Goal: Book appointment/travel/reservation

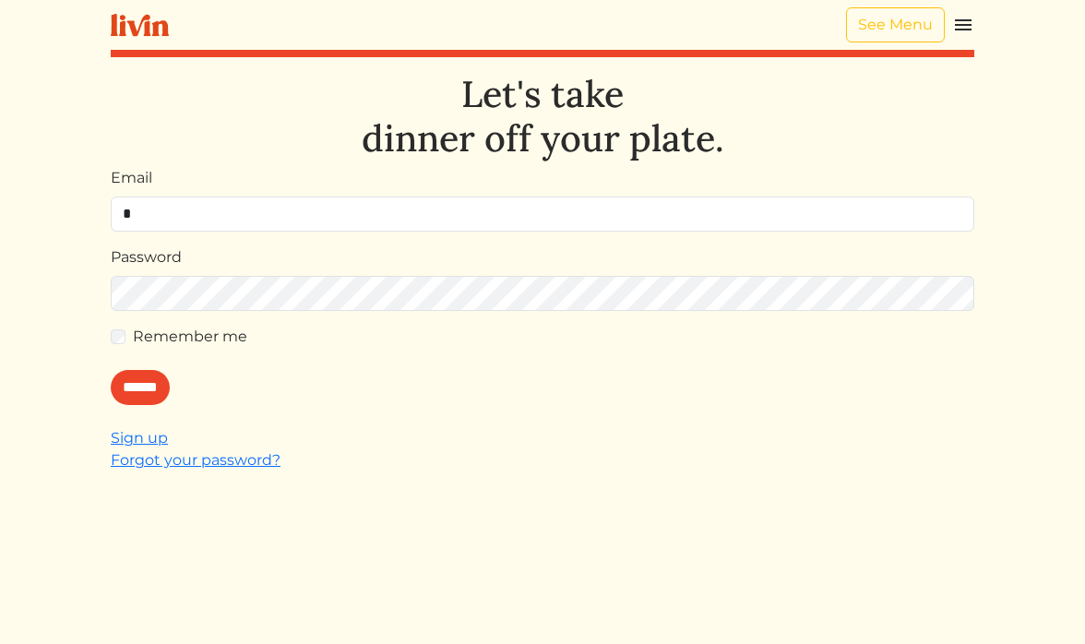
click at [245, 156] on h1 "Let's take dinner off your plate." at bounding box center [542, 116] width 863 height 88
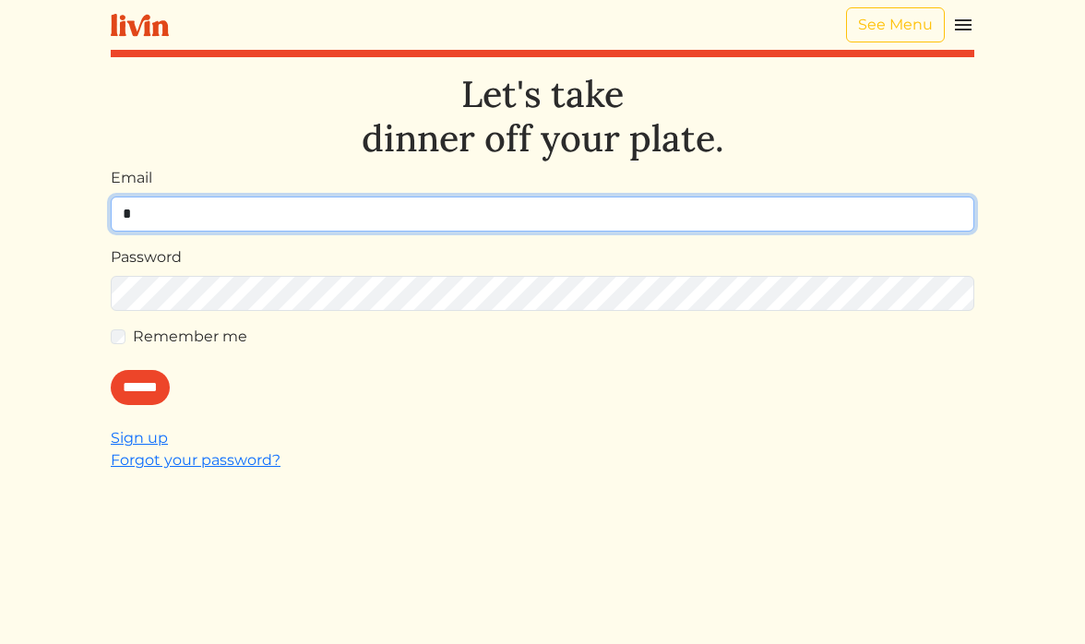
click at [255, 205] on input "*" at bounding box center [542, 213] width 863 height 35
type input "**********"
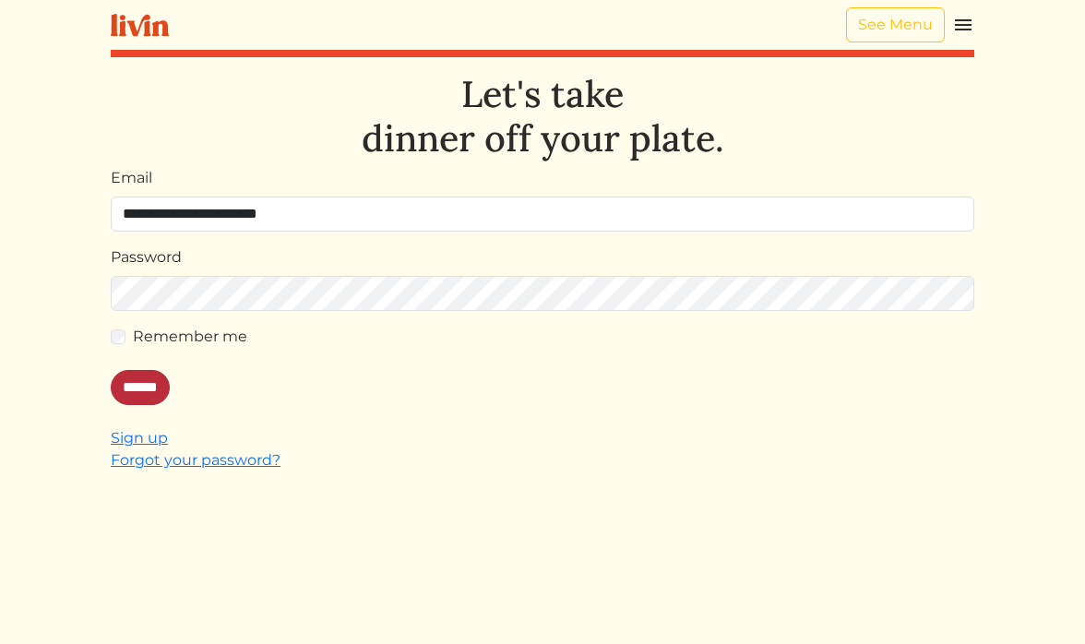
click at [152, 385] on input "******" at bounding box center [140, 387] width 59 height 35
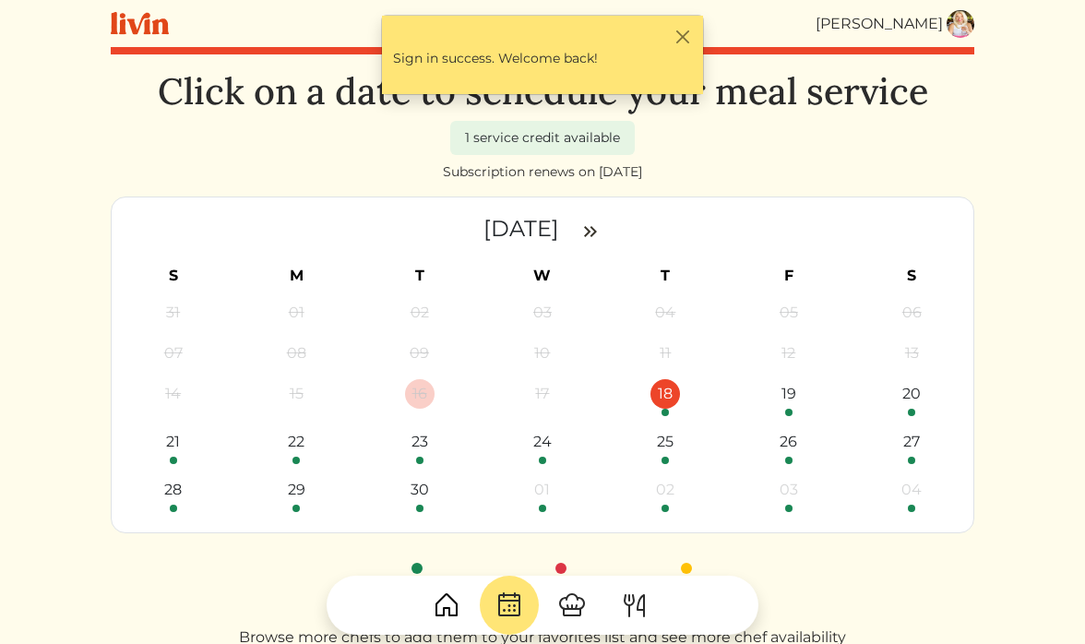
click at [670, 398] on div "18" at bounding box center [665, 394] width 30 height 30
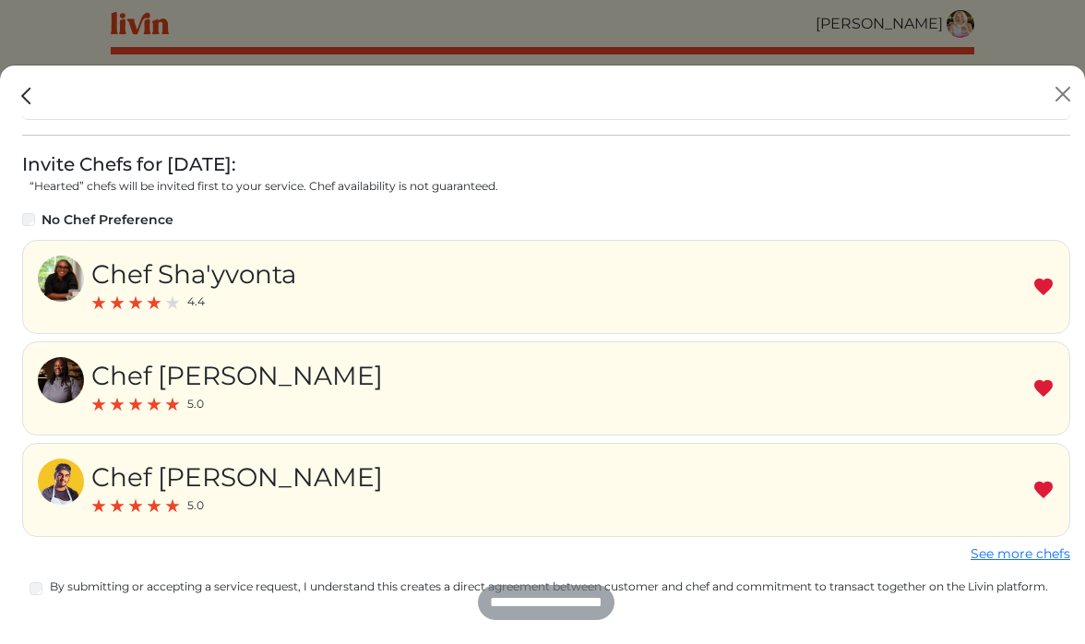
scroll to position [257, 0]
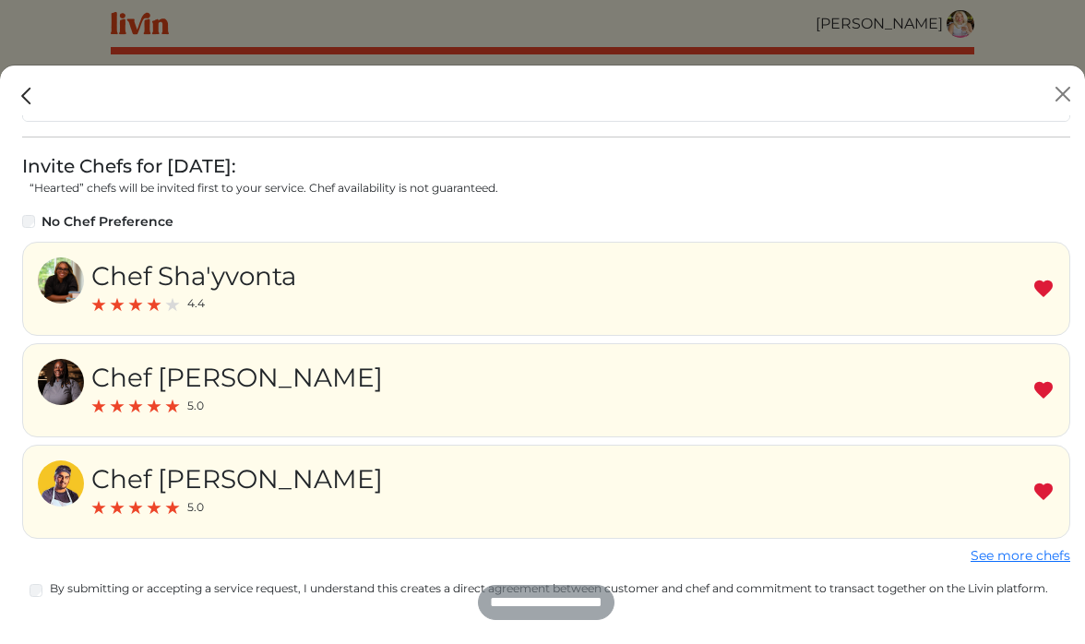
click at [1044, 291] on img at bounding box center [1043, 289] width 22 height 22
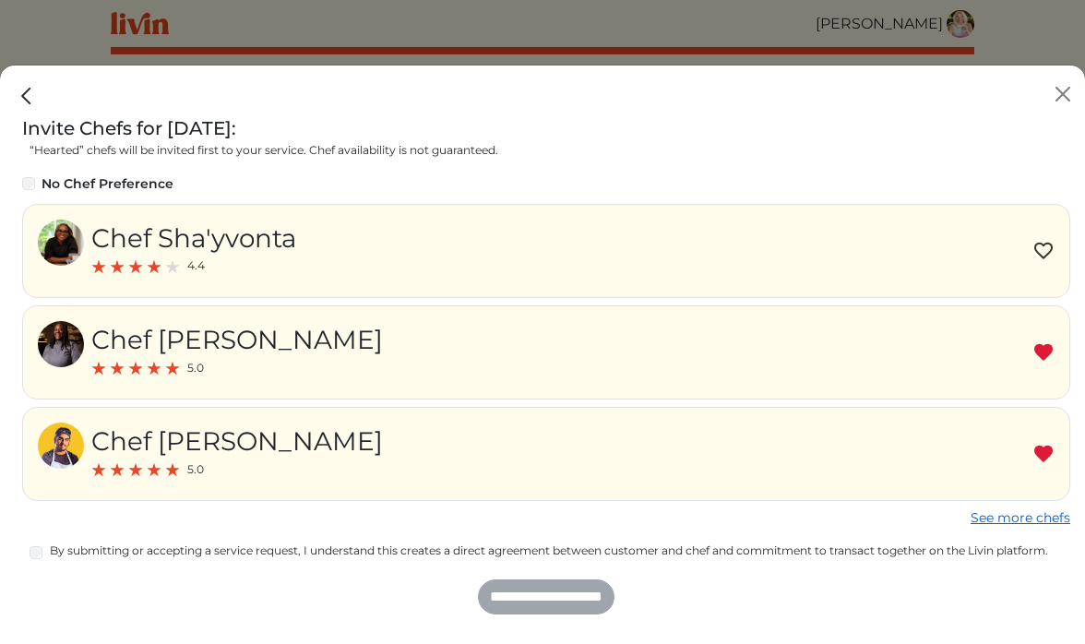
click at [990, 520] on link "See more chefs" at bounding box center [1020, 517] width 100 height 17
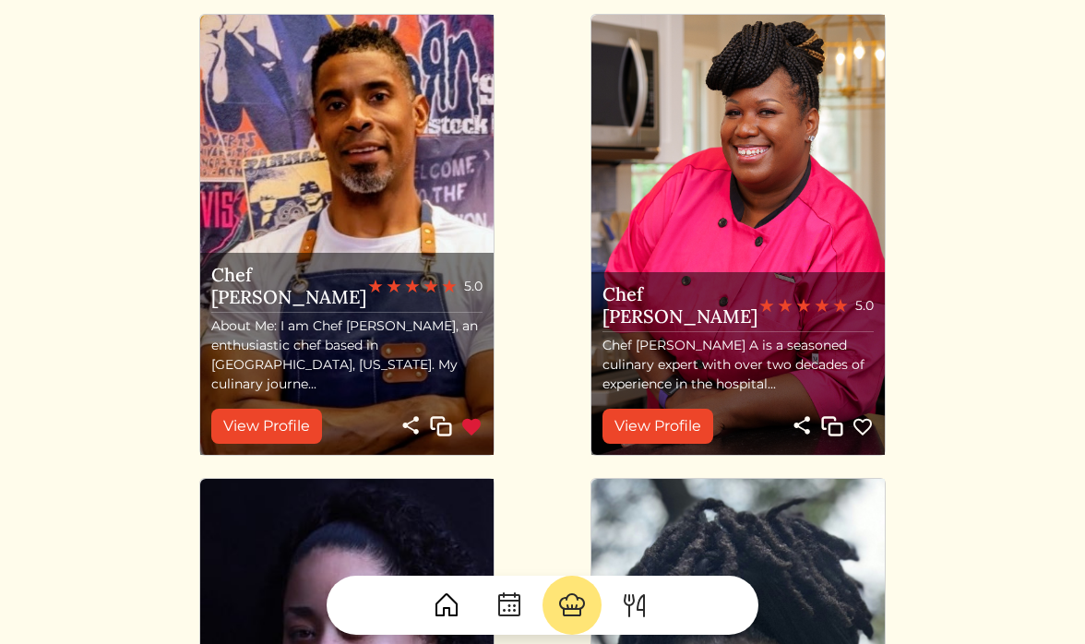
scroll to position [622, 0]
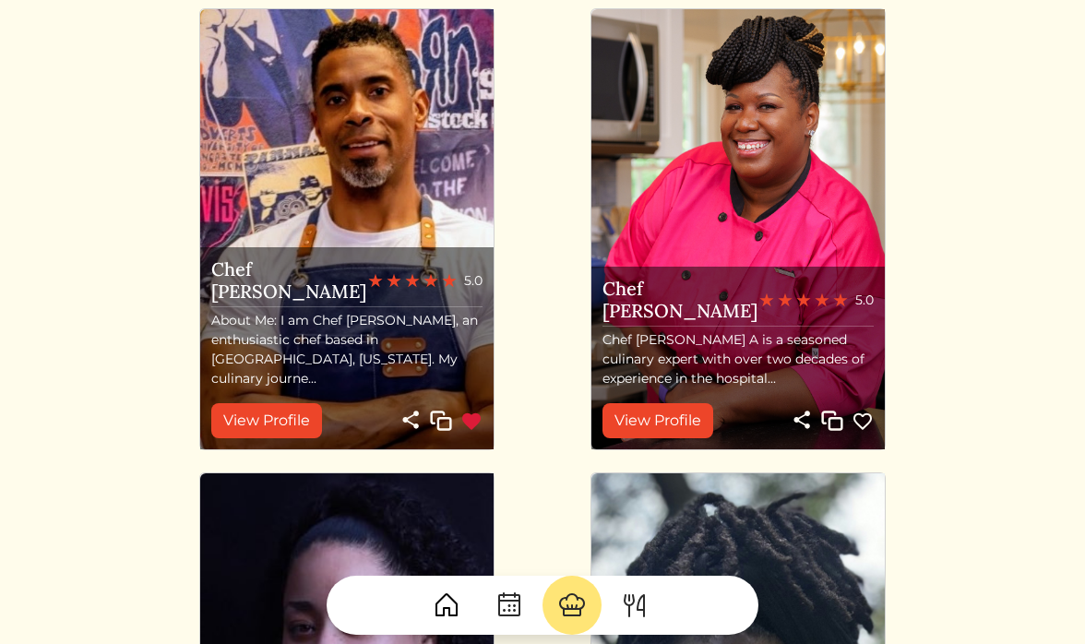
click at [473, 421] on img at bounding box center [471, 421] width 22 height 22
click at [864, 417] on img at bounding box center [862, 421] width 22 height 22
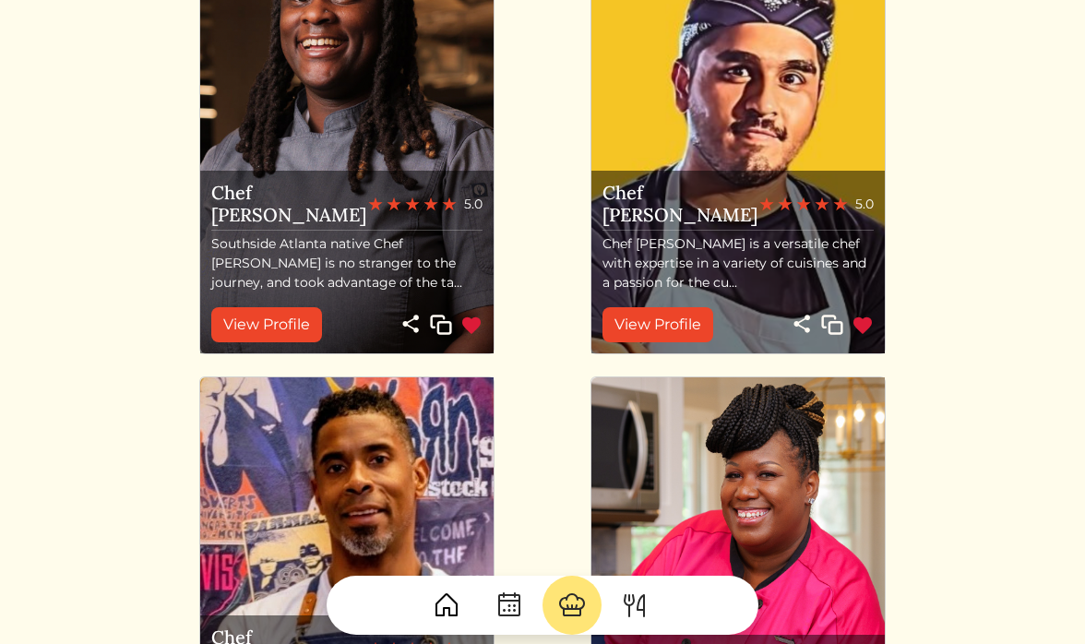
scroll to position [243, 0]
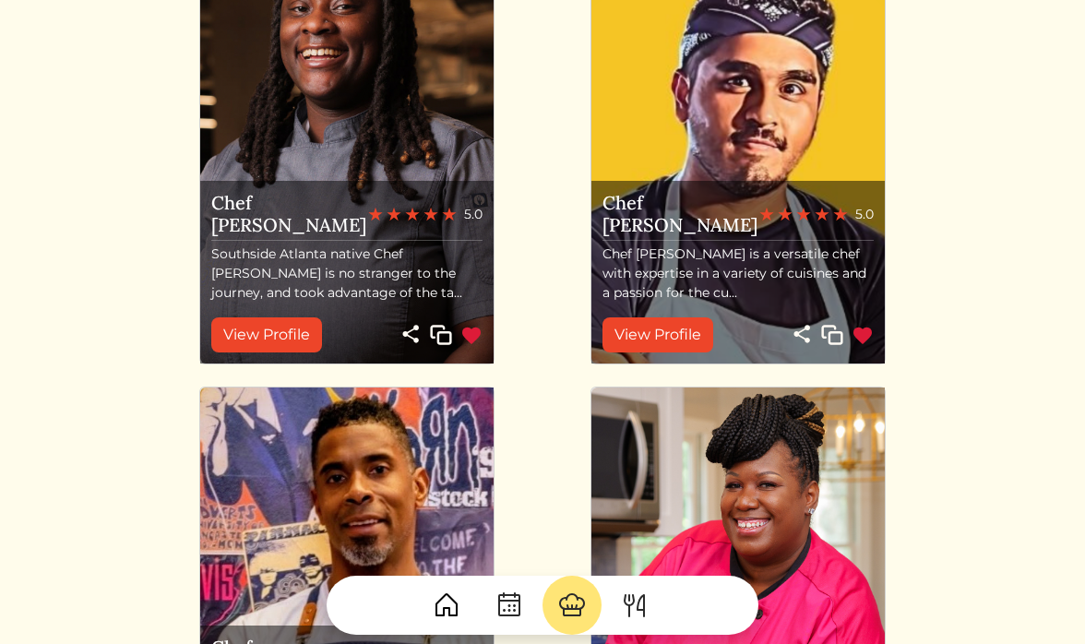
click at [869, 338] on img at bounding box center [862, 336] width 22 height 22
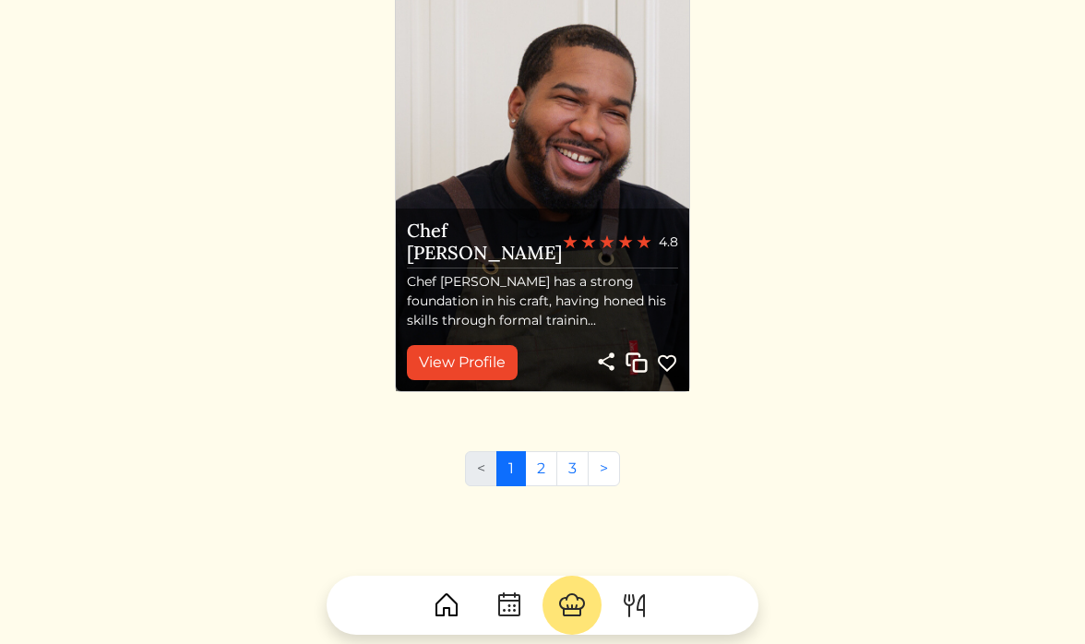
scroll to position [3477, 0]
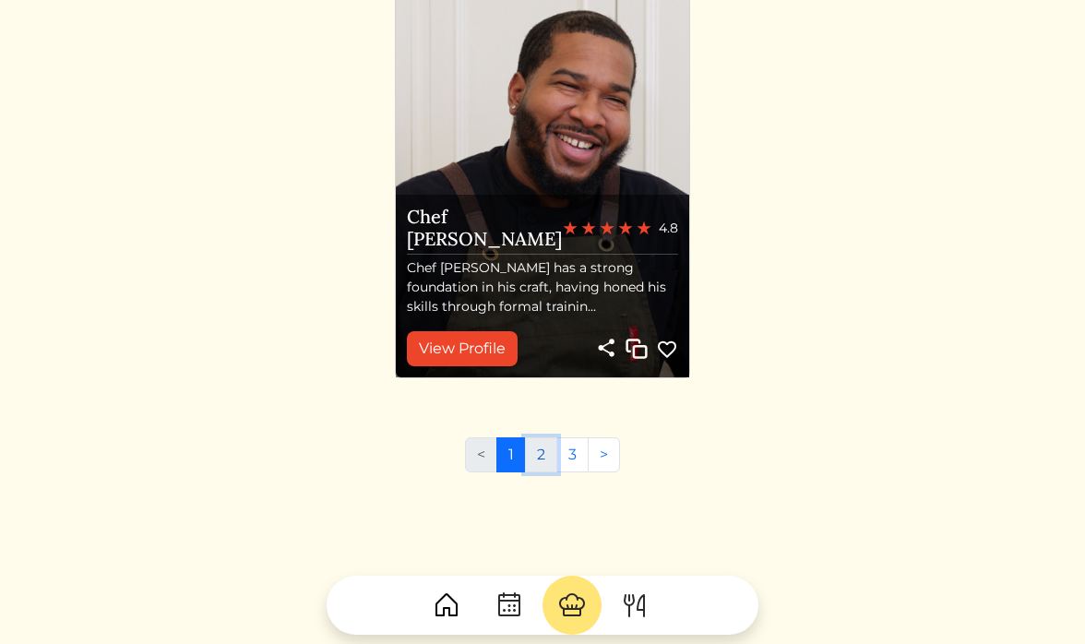
click at [540, 455] on link "2" at bounding box center [541, 454] width 32 height 35
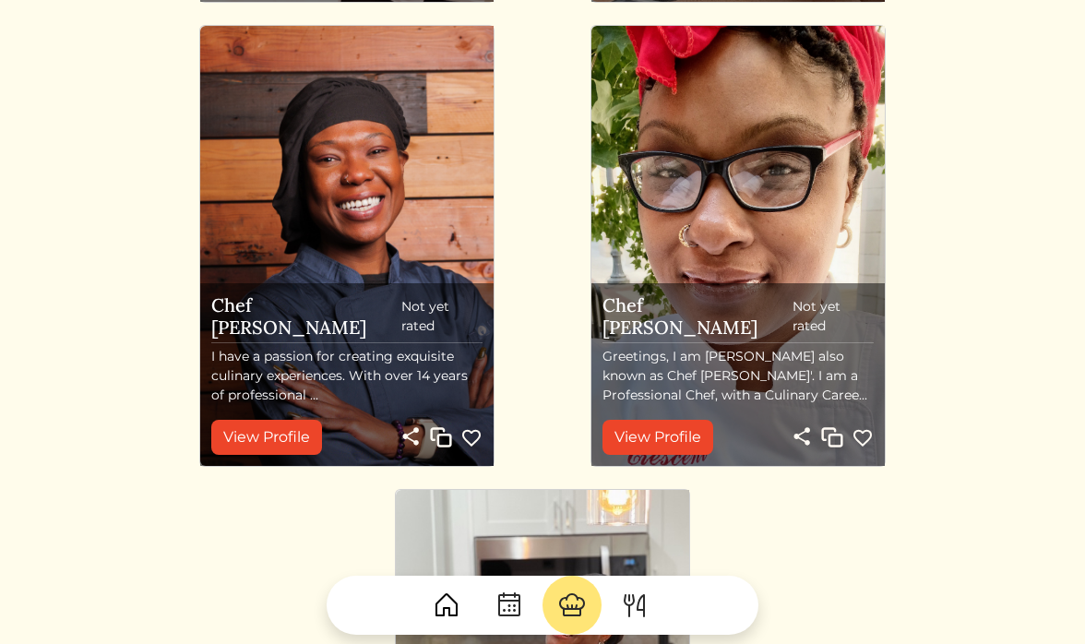
scroll to position [3342, 0]
